Goal: Task Accomplishment & Management: Complete application form

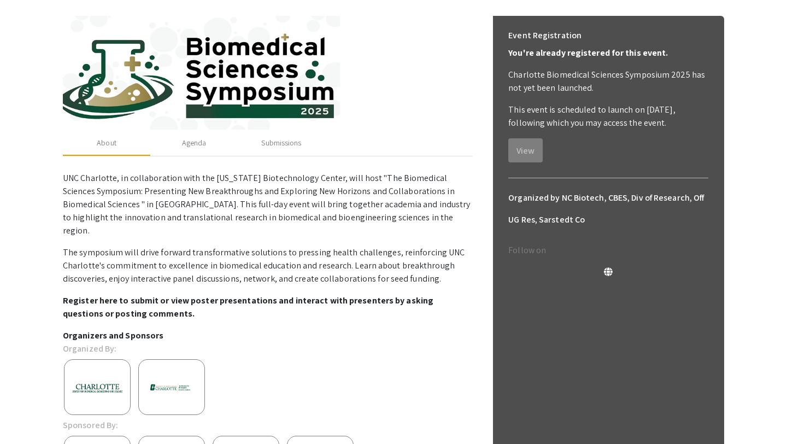
scroll to position [133, 0]
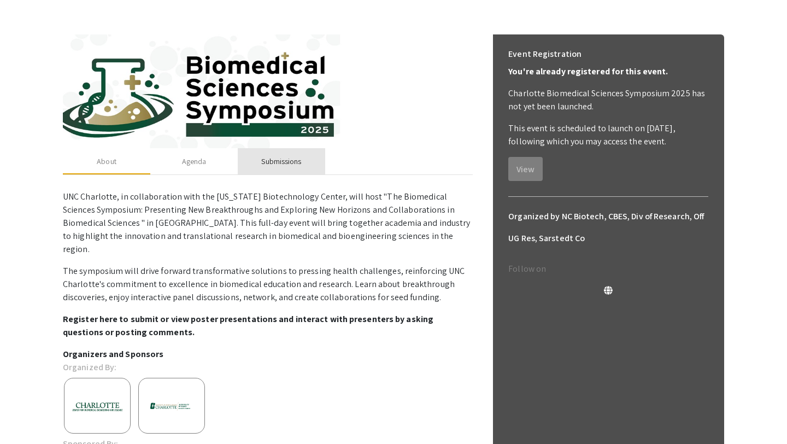
click at [277, 156] on div "Submissions" at bounding box center [281, 161] width 40 height 11
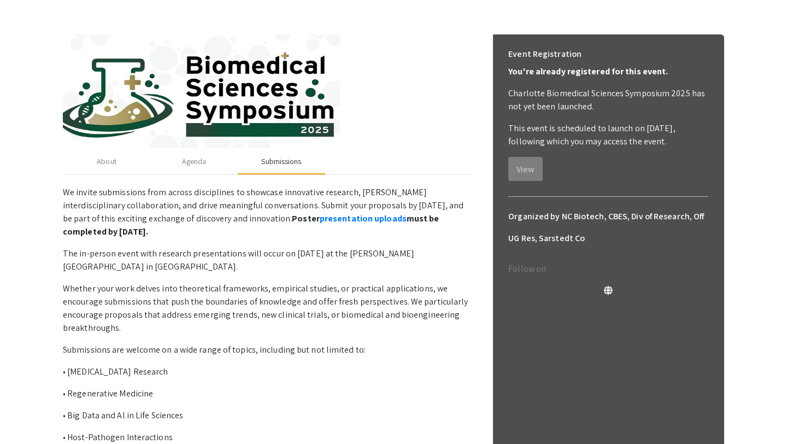
scroll to position [147, 0]
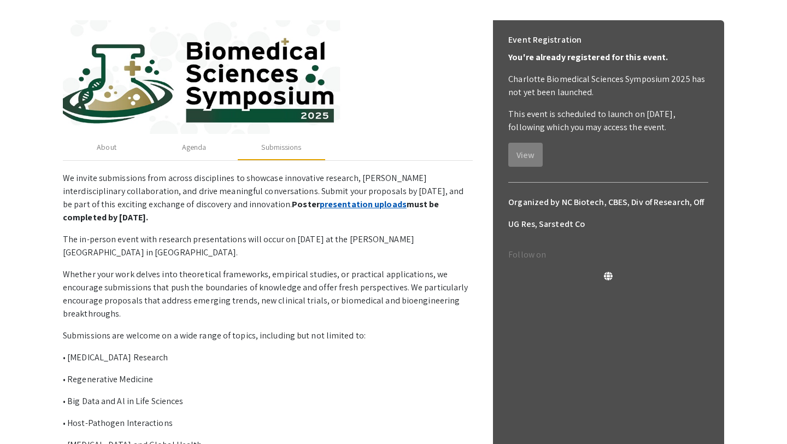
click at [320, 204] on link "presentation uploads" at bounding box center [363, 203] width 87 height 11
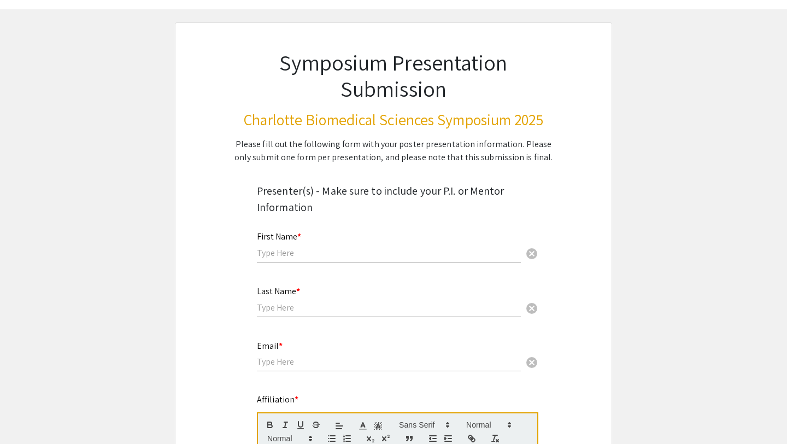
scroll to position [42, 0]
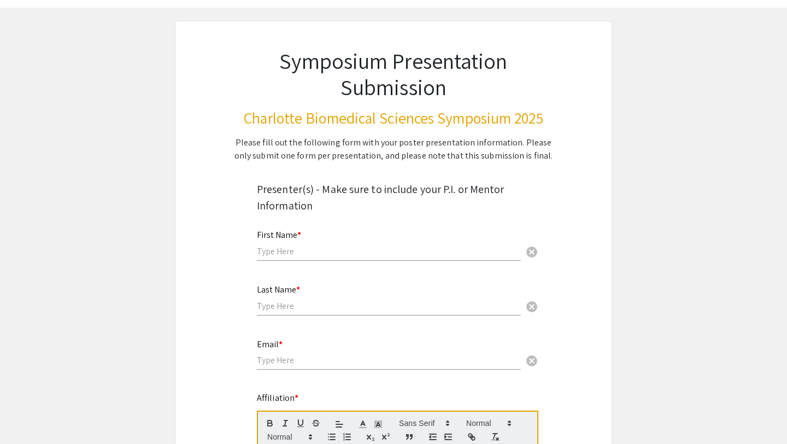
click at [297, 249] on input "text" at bounding box center [389, 250] width 264 height 11
type input "Erin"
click at [278, 307] on input "text" at bounding box center [389, 305] width 264 height 11
type input "Mills"
click at [273, 354] on div "Email * cancel" at bounding box center [389, 349] width 264 height 42
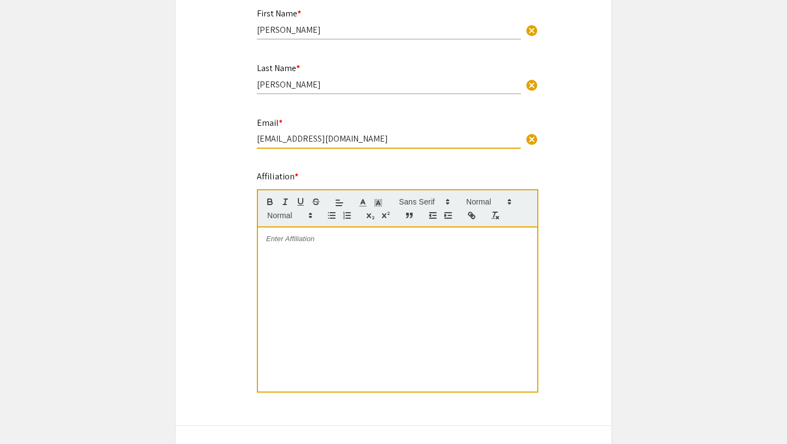
scroll to position [287, 0]
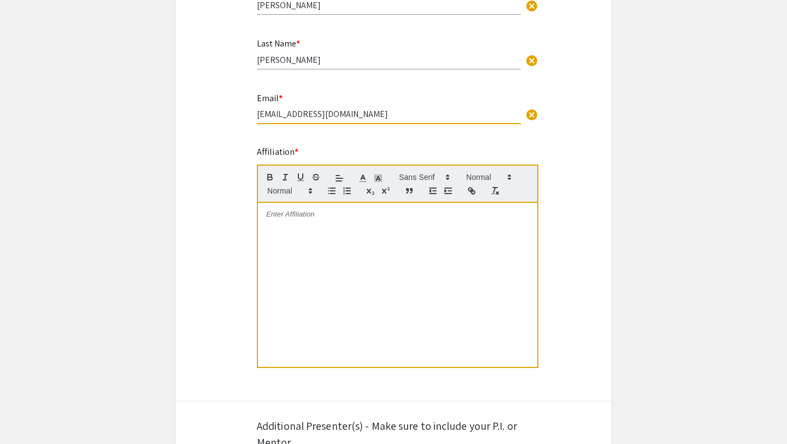
type input "edavi138@charlotte.edu"
click at [291, 224] on div at bounding box center [397, 285] width 279 height 164
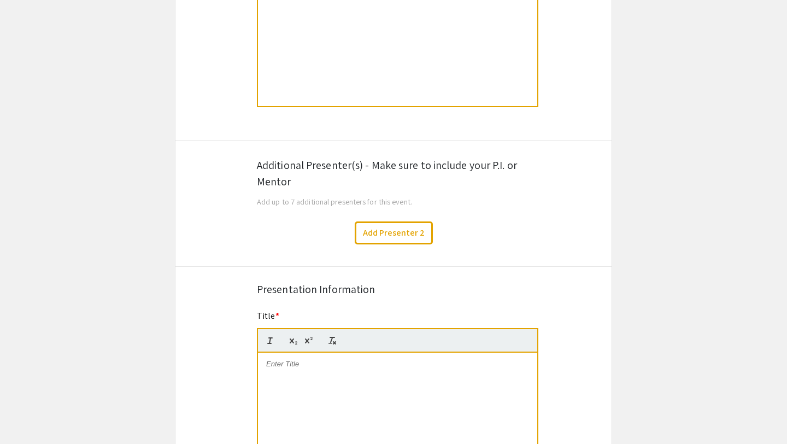
scroll to position [550, 0]
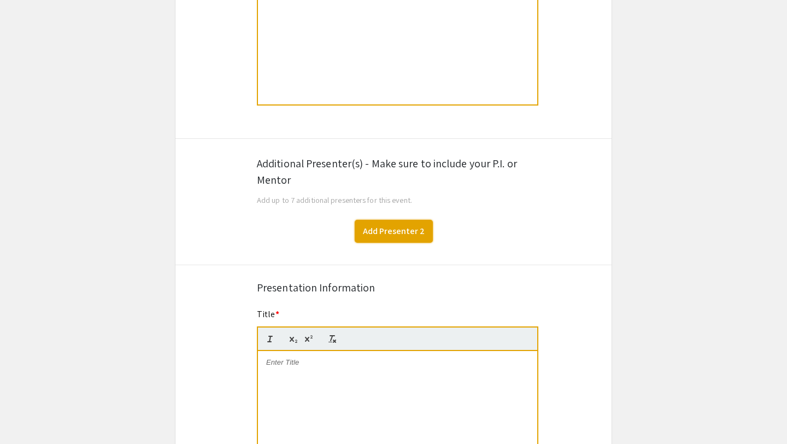
click at [397, 234] on button "Add Presenter 2" at bounding box center [394, 231] width 78 height 23
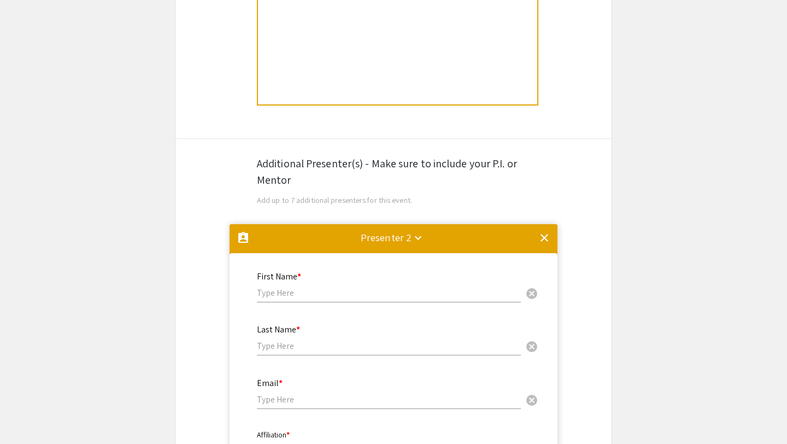
scroll to position [775, 0]
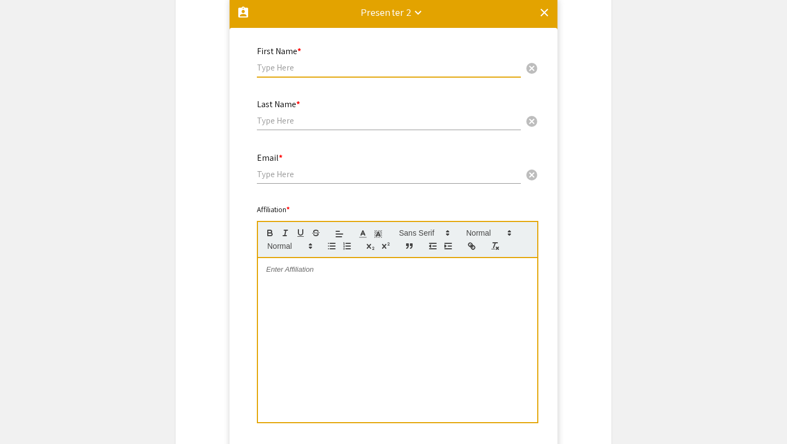
click at [278, 67] on input "text" at bounding box center [389, 67] width 264 height 11
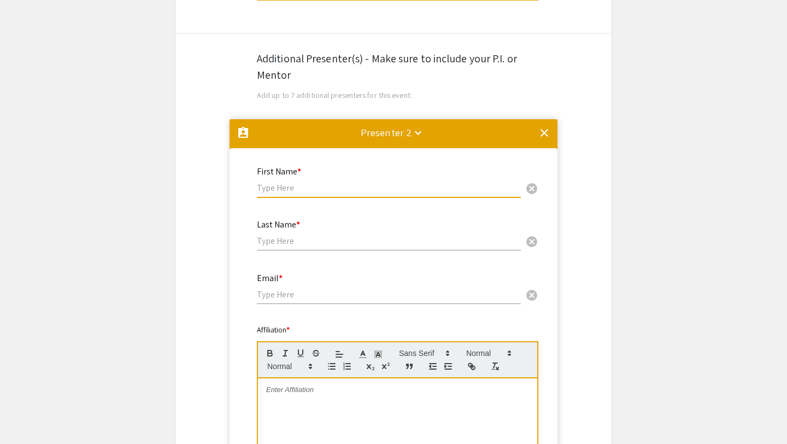
scroll to position [654, 0]
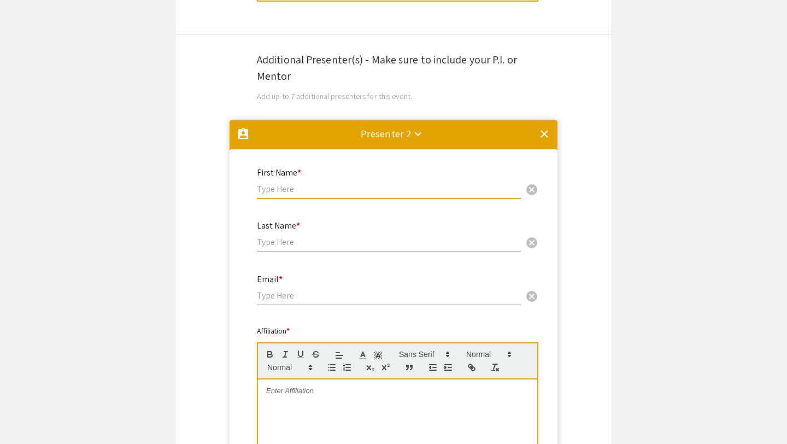
click at [284, 191] on input "text" at bounding box center [389, 188] width 264 height 11
type input "Brittany"
click at [269, 245] on input "text" at bounding box center [389, 241] width 264 height 11
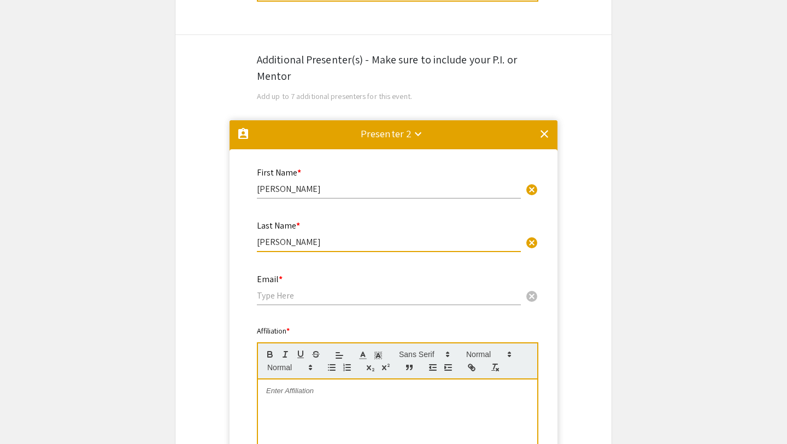
type input "Johnson"
click at [274, 301] on input "email" at bounding box center [389, 295] width 264 height 11
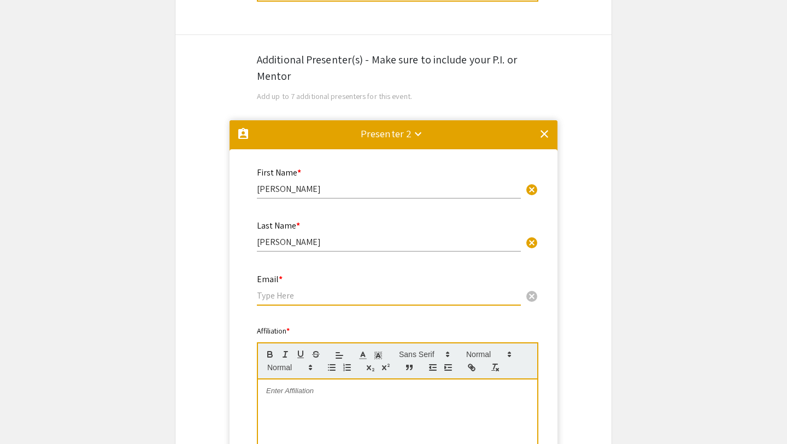
click at [280, 301] on input "email" at bounding box center [389, 295] width 264 height 11
paste input "mjohn398@charlotte.edu"
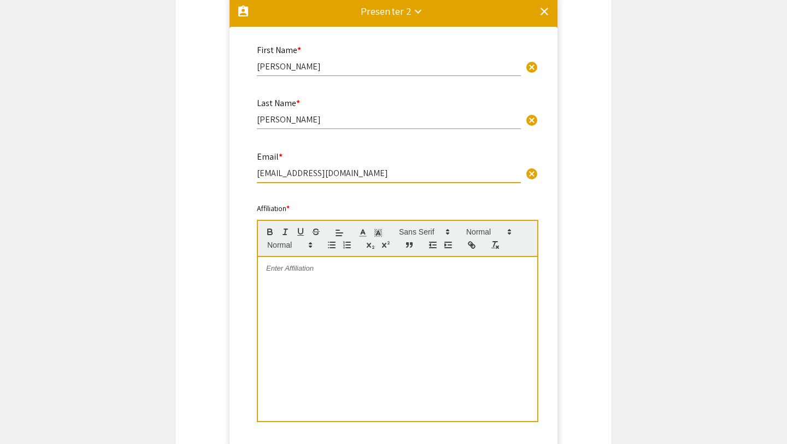
scroll to position [782, 0]
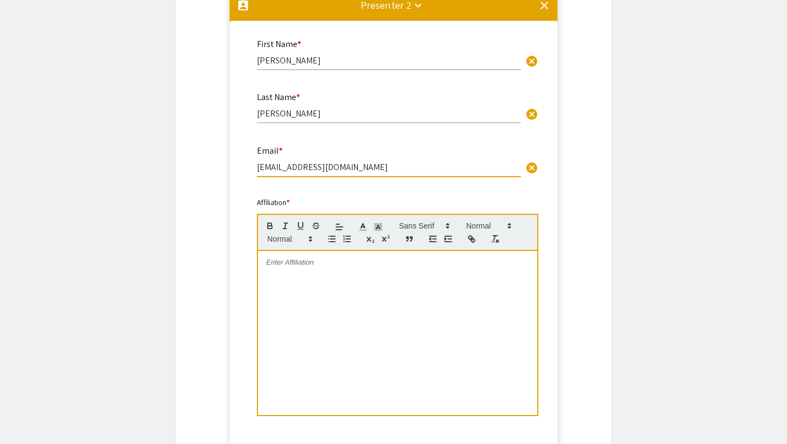
type input "mjohn398@charlotte.edu"
click at [310, 271] on div at bounding box center [397, 333] width 279 height 164
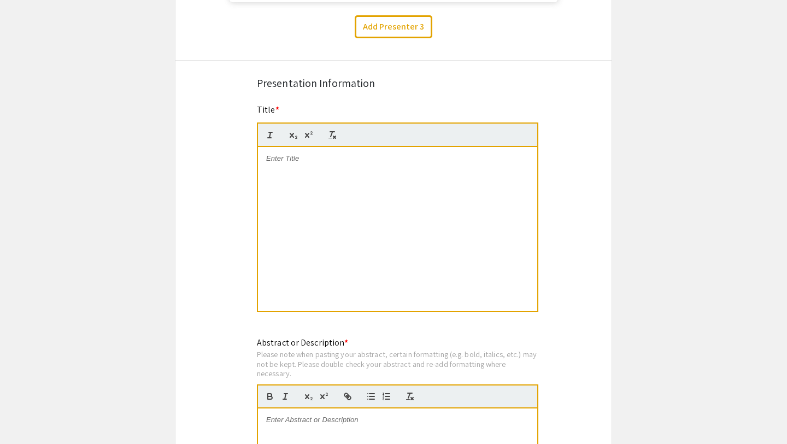
scroll to position [1233, 0]
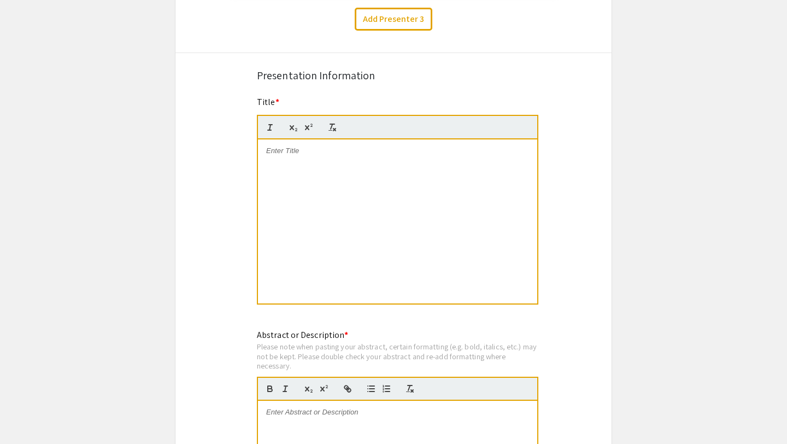
click at [291, 178] on div at bounding box center [397, 221] width 279 height 164
click at [297, 159] on div at bounding box center [397, 221] width 279 height 164
paste div
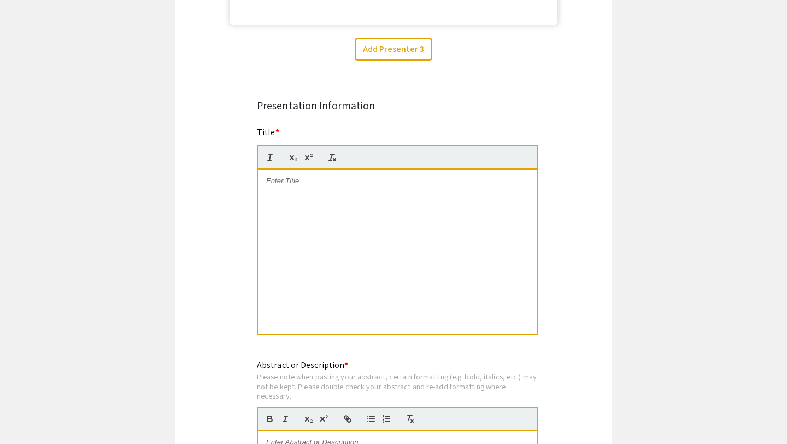
scroll to position [0, 0]
drag, startPoint x: 313, startPoint y: 197, endPoint x: 387, endPoint y: 193, distance: 74.4
click at [387, 193] on p "RIG-I and cGAS mediate antimicrobial and inflammatory responses of primary oste…" at bounding box center [397, 186] width 263 height 20
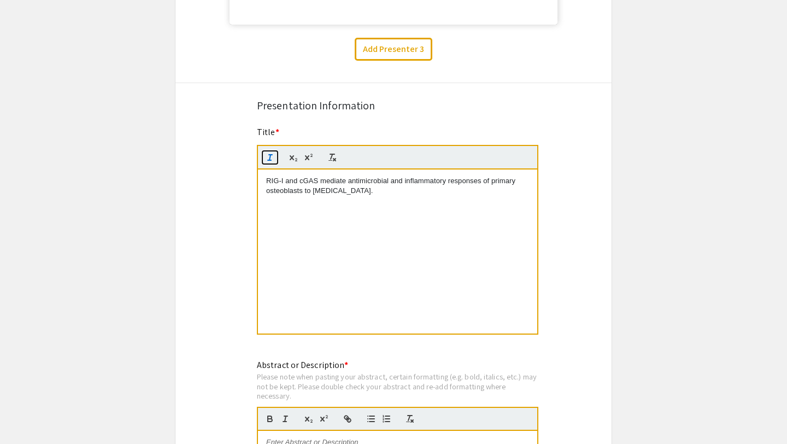
click at [269, 160] on line "button" at bounding box center [269, 157] width 1 height 5
click at [437, 194] on p "RIG-I and cGAS mediate antimicrobial and inflammatory responses of primary oste…" at bounding box center [397, 186] width 263 height 20
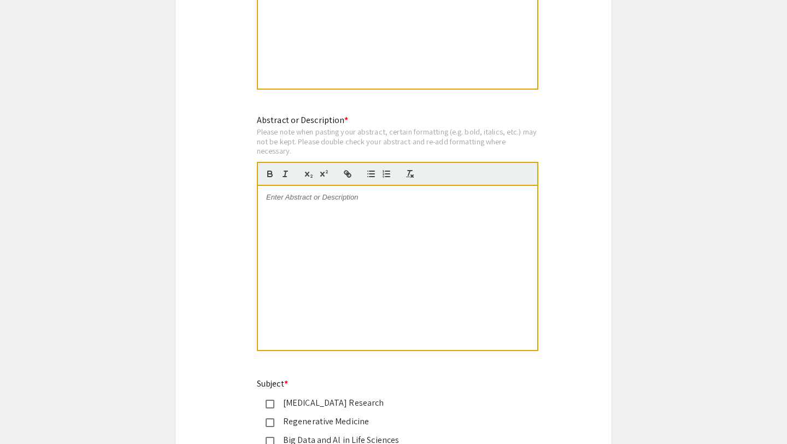
scroll to position [1453, 0]
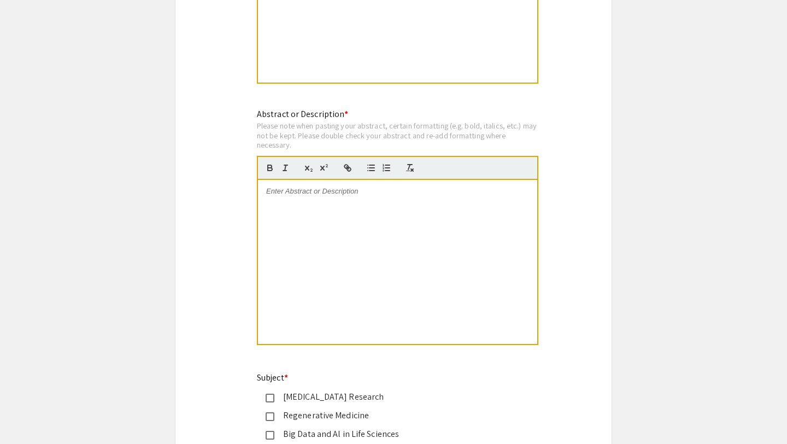
click at [283, 205] on div at bounding box center [397, 262] width 279 height 164
click at [280, 205] on div at bounding box center [397, 262] width 279 height 164
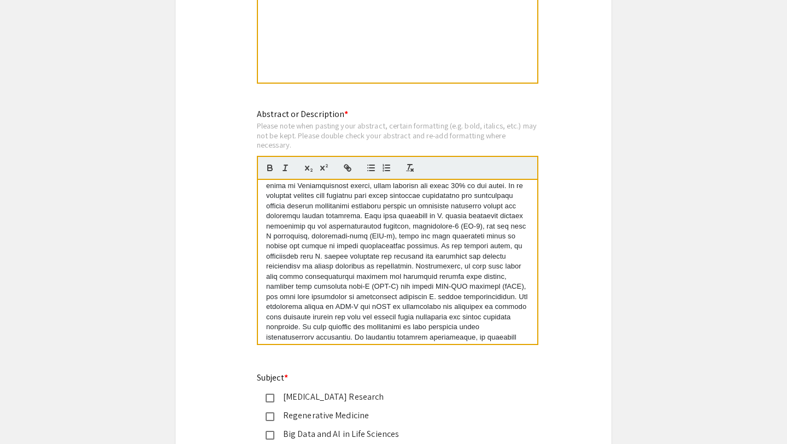
scroll to position [0, 0]
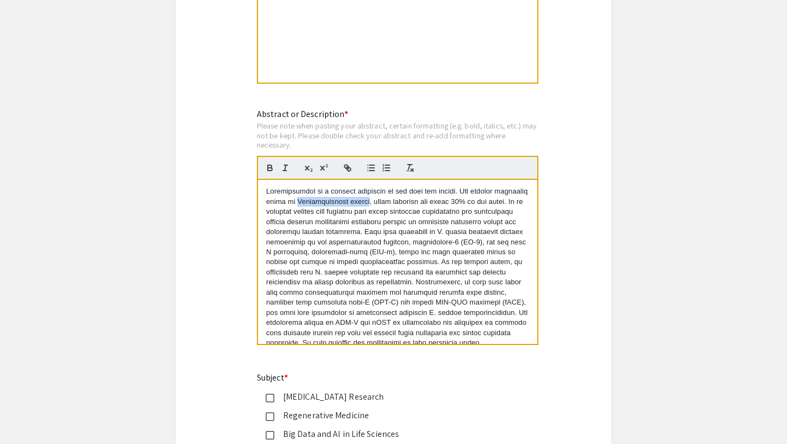
drag, startPoint x: 295, startPoint y: 206, endPoint x: 366, endPoint y: 201, distance: 71.8
click at [366, 201] on p at bounding box center [397, 327] width 263 height 283
click at [285, 167] on icon "button" at bounding box center [285, 168] width 10 height 10
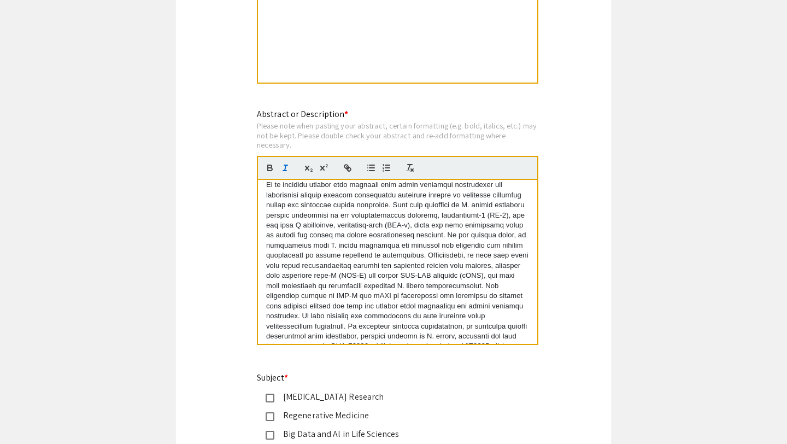
scroll to position [29, 0]
drag, startPoint x: 434, startPoint y: 202, endPoint x: 462, endPoint y: 202, distance: 28.4
click at [462, 202] on p "Osteomyelitis is a serious infection of the bone and joints. The primary causat…" at bounding box center [397, 298] width 263 height 283
click at [288, 168] on icon "button" at bounding box center [285, 168] width 10 height 10
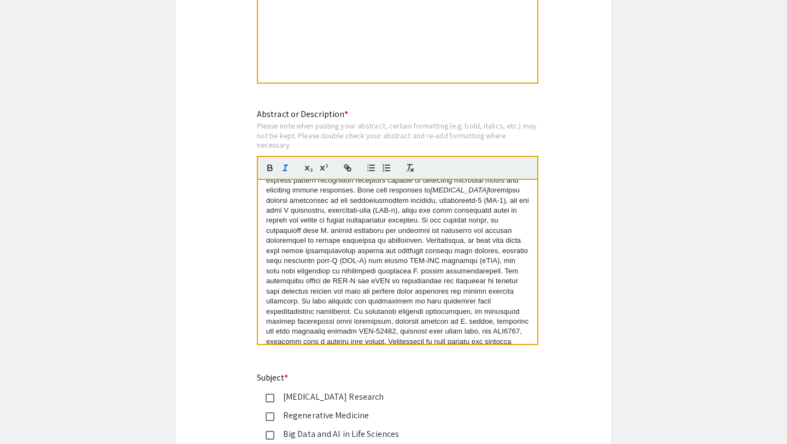
scroll to position [47, 0]
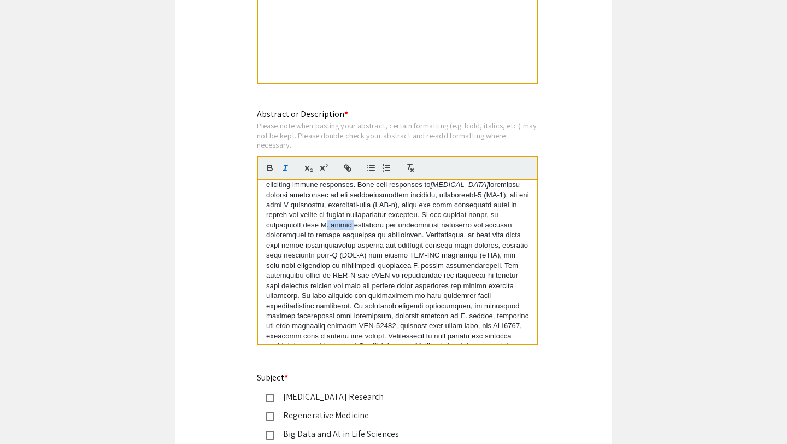
drag, startPoint x: 267, startPoint y: 228, endPoint x: 297, endPoint y: 227, distance: 30.1
click at [297, 227] on p "Osteomyelitis is a serious infection of the bone and joints. The primary causat…" at bounding box center [397, 275] width 263 height 272
click at [285, 171] on line "button" at bounding box center [285, 167] width 1 height 5
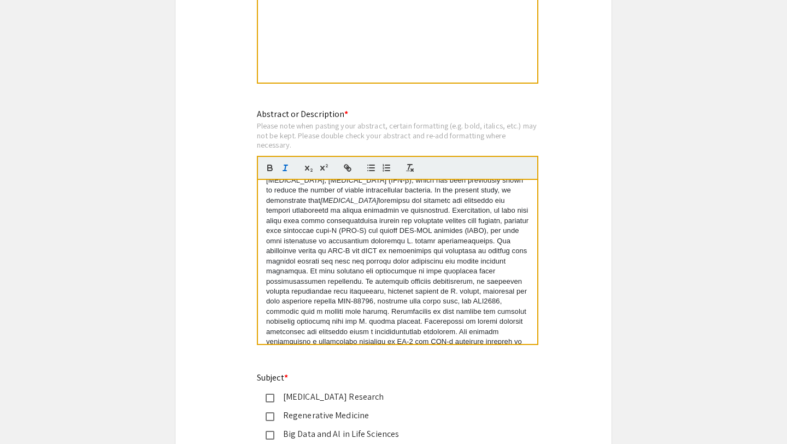
scroll to position [72, 0]
drag, startPoint x: 338, startPoint y: 243, endPoint x: 367, endPoint y: 242, distance: 29.0
click at [367, 242] on p "Osteomyelitis is a serious infection of the bone and joints. The primary causat…" at bounding box center [397, 255] width 263 height 283
click at [285, 171] on line "button" at bounding box center [285, 167] width 1 height 5
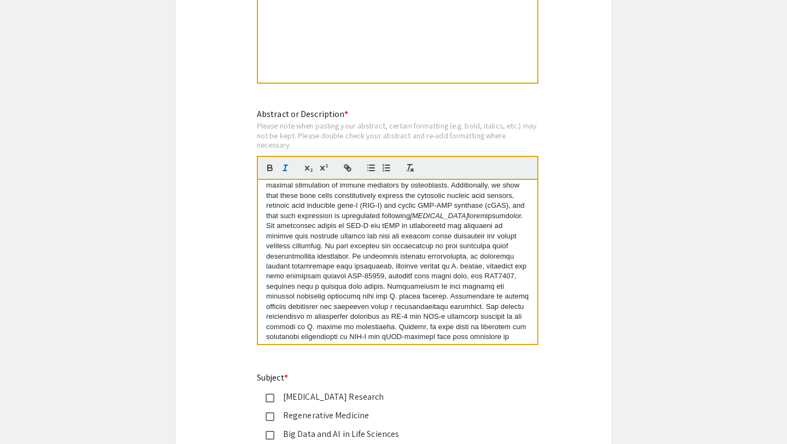
scroll to position [97, 0]
drag, startPoint x: 266, startPoint y: 267, endPoint x: 296, endPoint y: 266, distance: 30.6
click at [296, 266] on p "Osteomyelitis is a serious infection of the bone and joints. The primary causat…" at bounding box center [397, 230] width 263 height 283
click at [286, 171] on icon "button" at bounding box center [285, 168] width 10 height 10
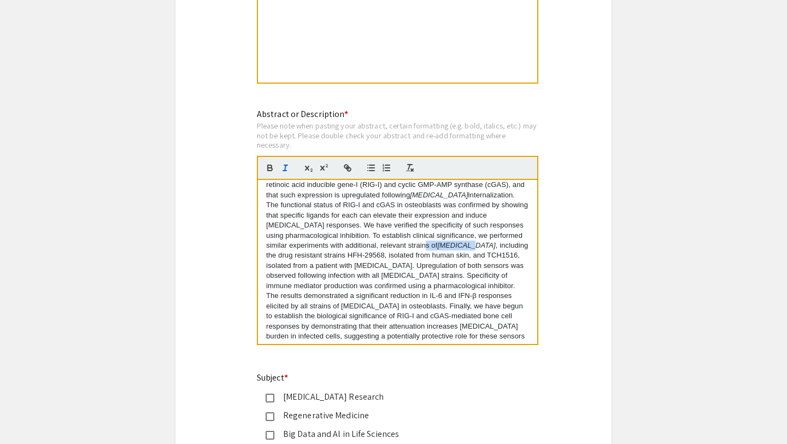
scroll to position [121, 0]
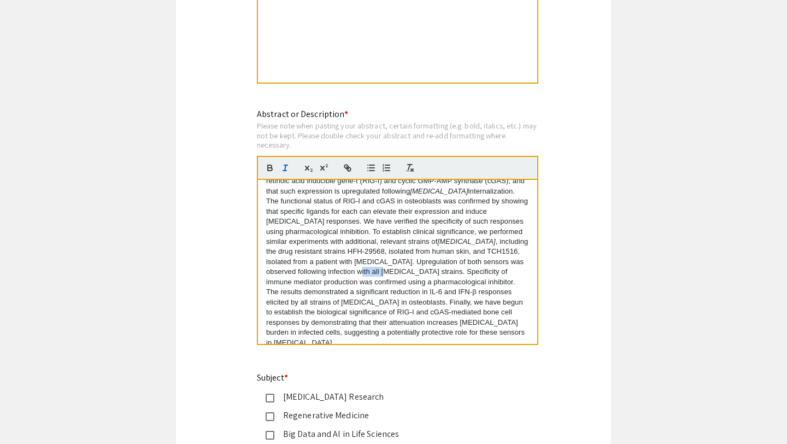
drag, startPoint x: 423, startPoint y: 265, endPoint x: 454, endPoint y: 265, distance: 30.6
click at [454, 265] on p "Osteomyelitis is a serious infection of the bone and joints. The primary causat…" at bounding box center [397, 206] width 263 height 283
click at [282, 170] on icon "button" at bounding box center [285, 168] width 10 height 10
drag, startPoint x: 343, startPoint y: 295, endPoint x: 371, endPoint y: 295, distance: 28.4
click at [371, 295] on p "Osteomyelitis is a serious infection of the bone and joints. The primary causat…" at bounding box center [397, 206] width 263 height 283
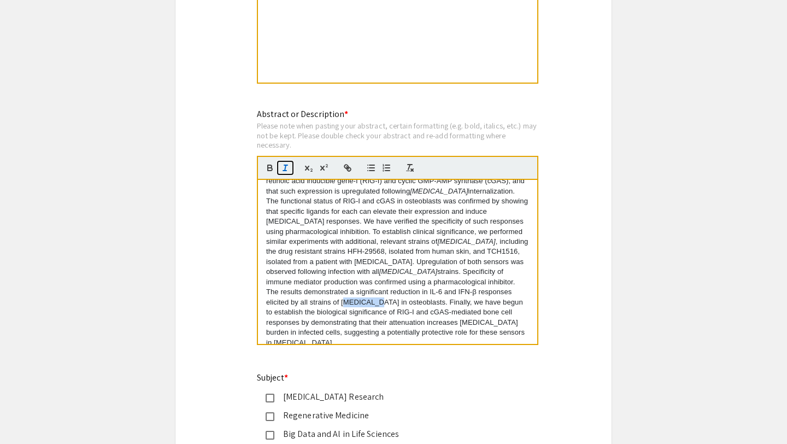
click at [285, 171] on line "button" at bounding box center [285, 167] width 1 height 5
drag, startPoint x: 461, startPoint y: 314, endPoint x: 489, endPoint y: 314, distance: 27.9
click at [489, 314] on p "Osteomyelitis is a serious infection of the bone and joints. The primary causat…" at bounding box center [397, 206] width 263 height 283
click at [284, 168] on icon "button" at bounding box center [285, 168] width 10 height 10
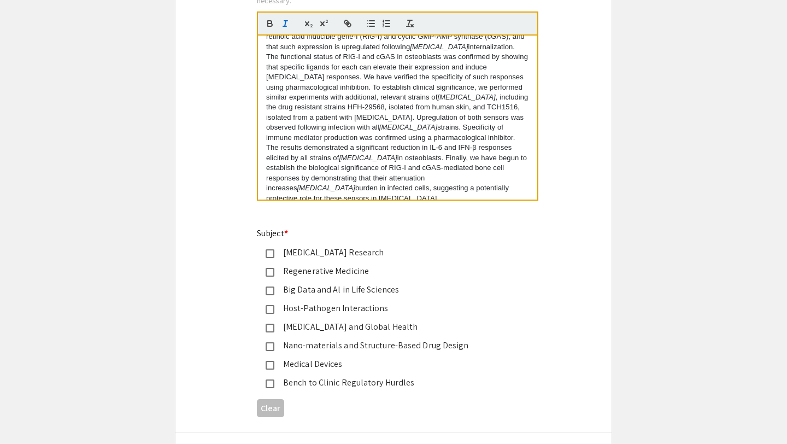
scroll to position [1605, 0]
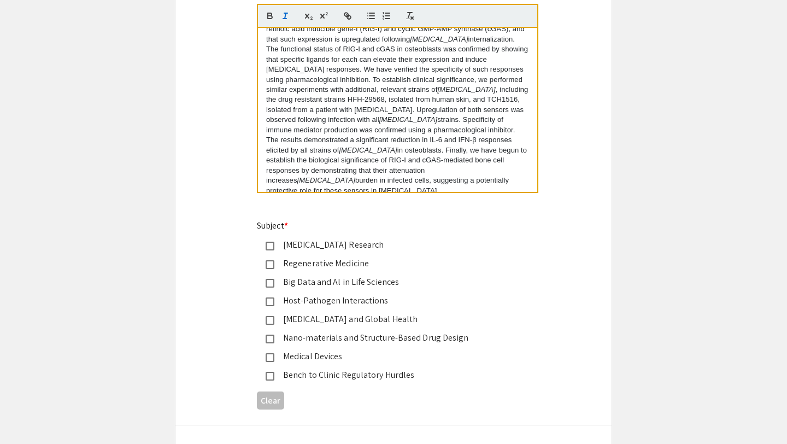
click at [273, 306] on mat-pseudo-checkbox at bounding box center [270, 301] width 9 height 9
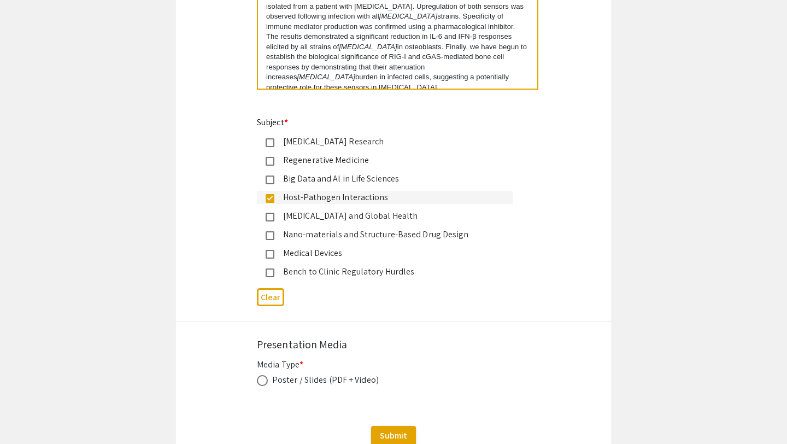
scroll to position [1731, 0]
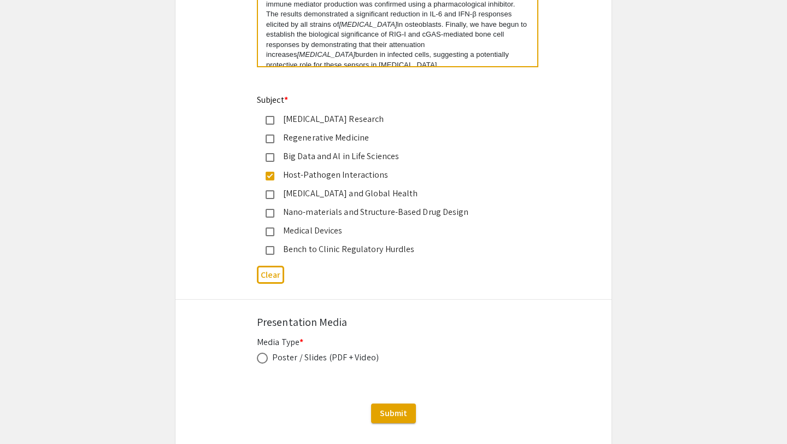
click at [259, 353] on mat-radio-button at bounding box center [264, 357] width 15 height 13
click at [261, 360] on span at bounding box center [262, 358] width 11 height 11
click at [261, 360] on input "radio" at bounding box center [262, 358] width 11 height 11
radio input "true"
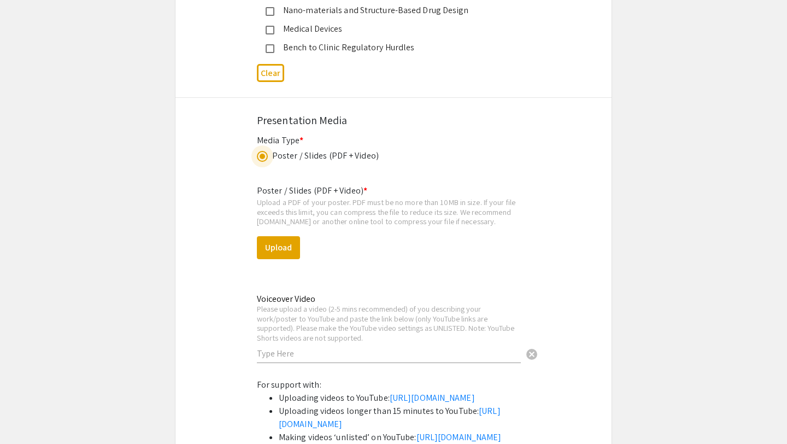
scroll to position [1935, 0]
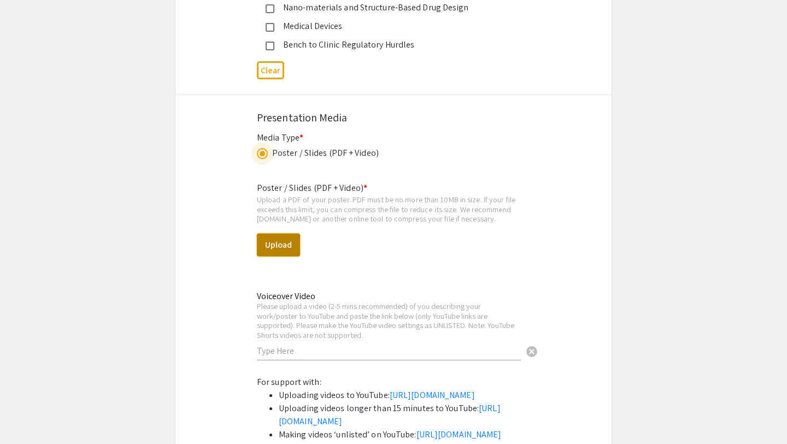
click at [280, 247] on button "Upload" at bounding box center [278, 244] width 43 height 23
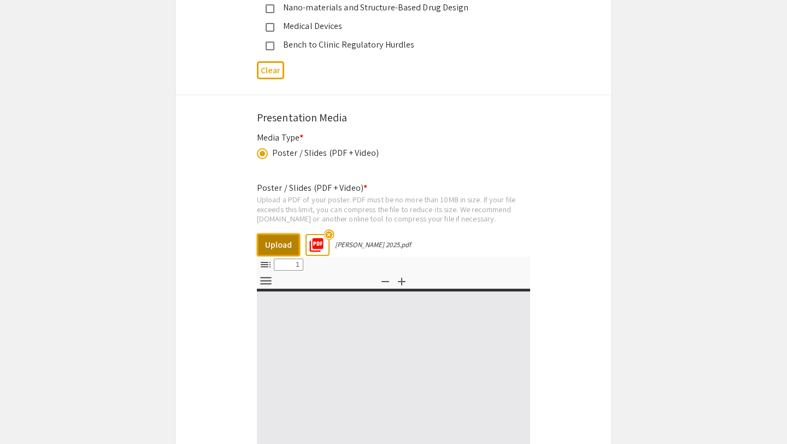
select select "custom"
type input "0"
select select "custom"
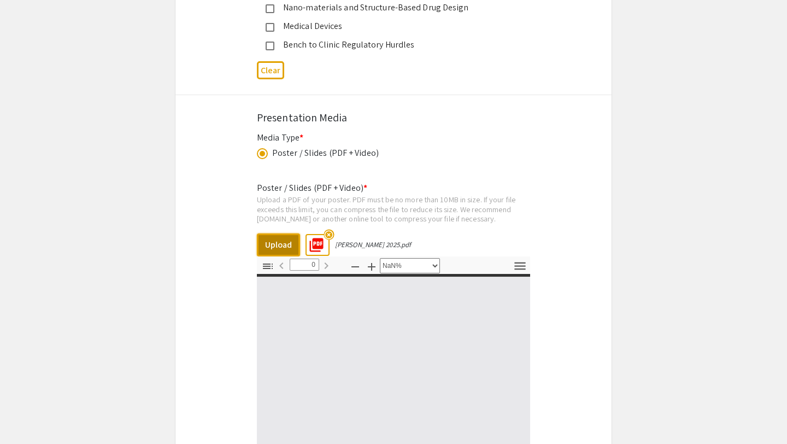
type input "1"
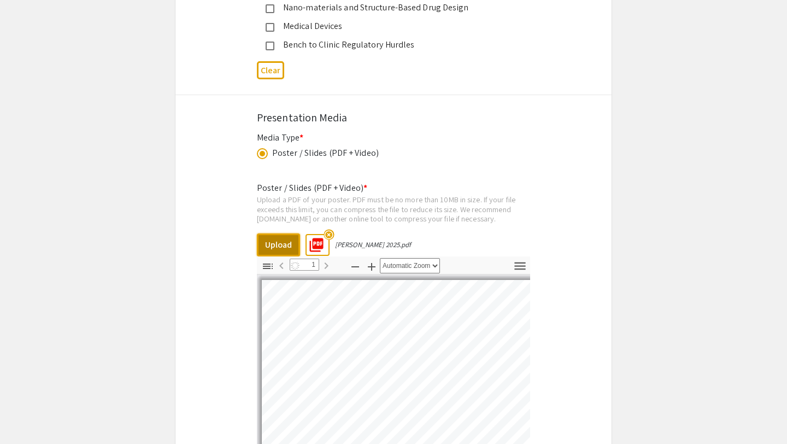
select select "auto"
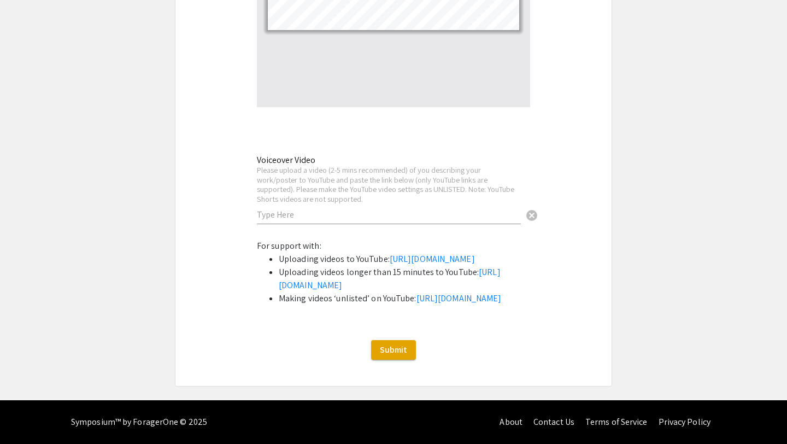
scroll to position [2362, 0]
click at [277, 209] on input "text" at bounding box center [389, 214] width 264 height 11
click at [273, 209] on input "text" at bounding box center [389, 214] width 264 height 11
paste input "https://youtu.be/d9zM4caBrQw"
type input "https://youtu.be/d9zM4caBrQw"
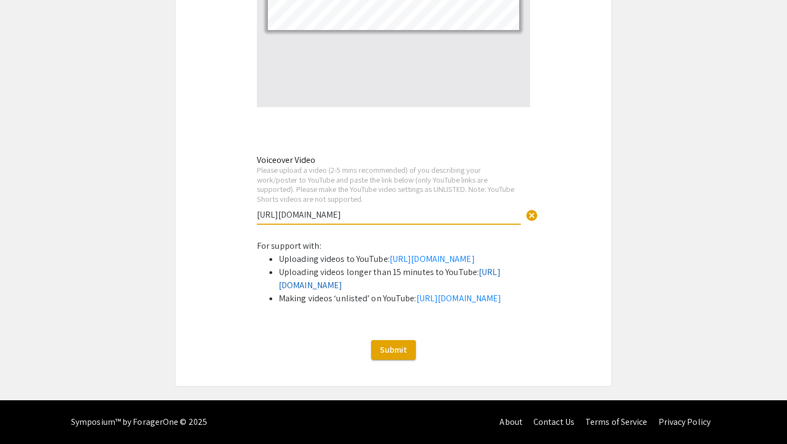
scroll to position [2426, 0]
click at [394, 351] on span "Submit" at bounding box center [393, 349] width 27 height 11
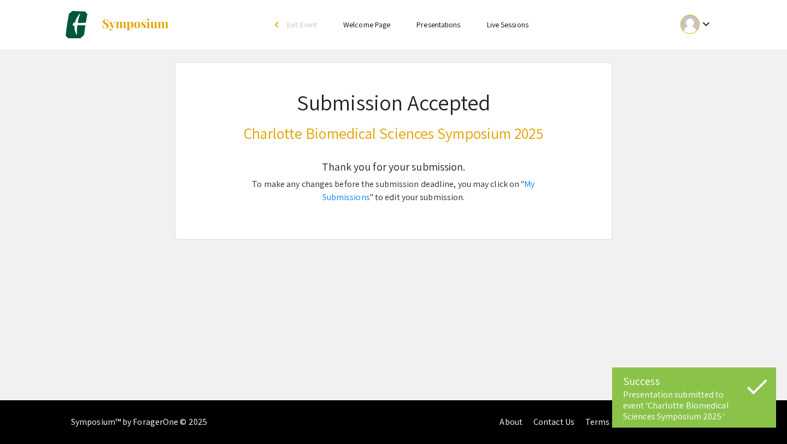
scroll to position [0, 0]
